Goal: Find specific page/section: Find specific page/section

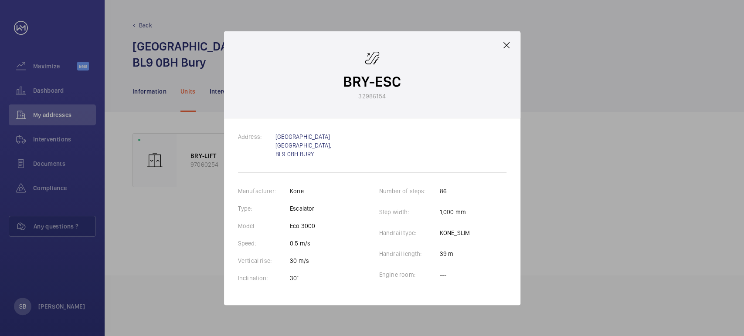
click at [504, 41] on mat-icon at bounding box center [506, 45] width 10 height 10
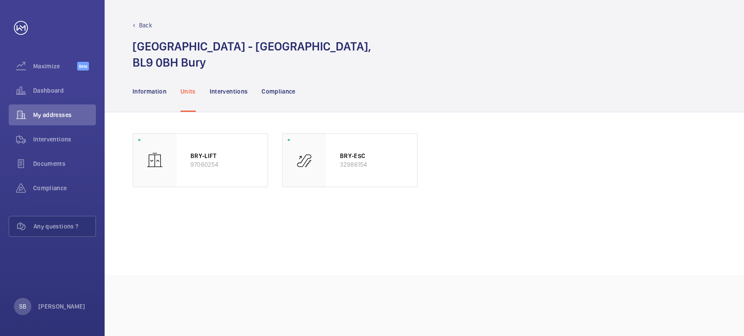
click at [154, 26] on div "Back" at bounding box center [424, 25] width 584 height 9
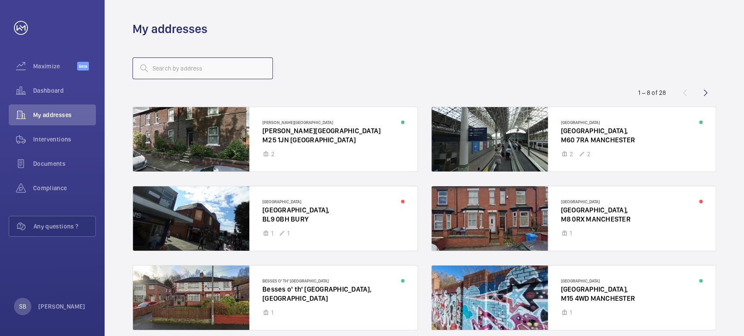
click at [236, 59] on input "text" at bounding box center [202, 69] width 140 height 22
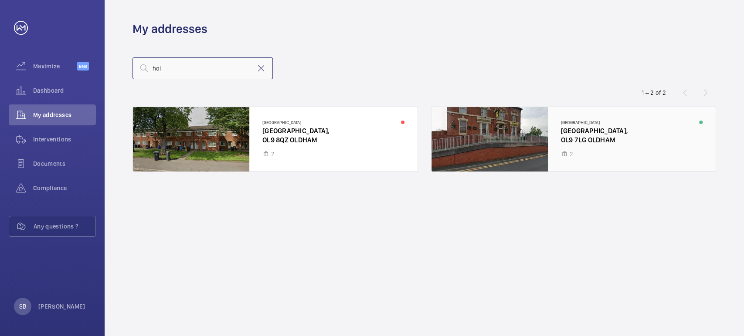
type input "hol"
click at [572, 146] on div at bounding box center [573, 139] width 285 height 64
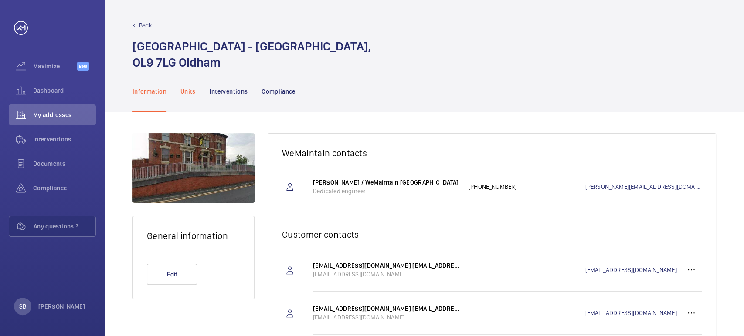
click at [187, 97] on div "Units" at bounding box center [187, 91] width 15 height 41
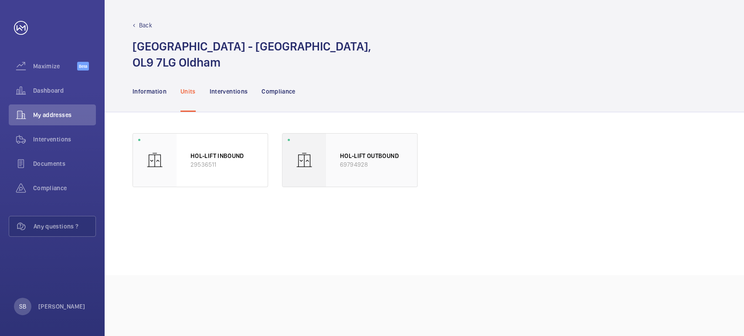
click at [363, 176] on div "HOL-LIFT OUTBOUND 69794928" at bounding box center [371, 160] width 91 height 53
